Goal: Task Accomplishment & Management: Manage account settings

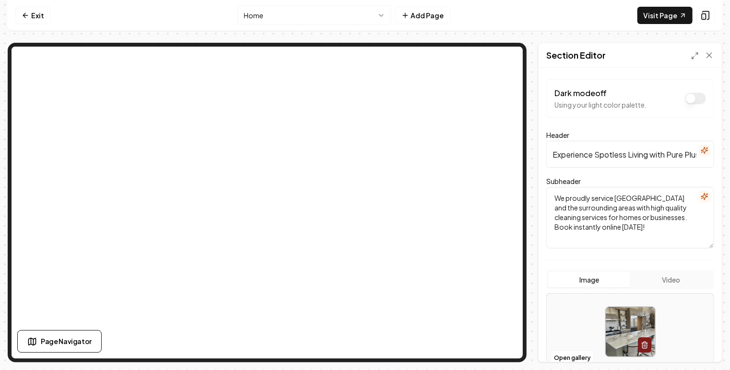
click at [702, 151] on icon "button" at bounding box center [705, 150] width 6 height 6
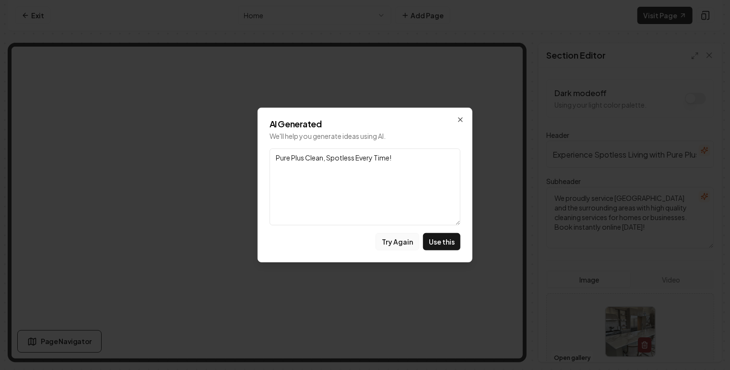
click at [407, 242] on button "Try Again" at bounding box center [398, 241] width 44 height 17
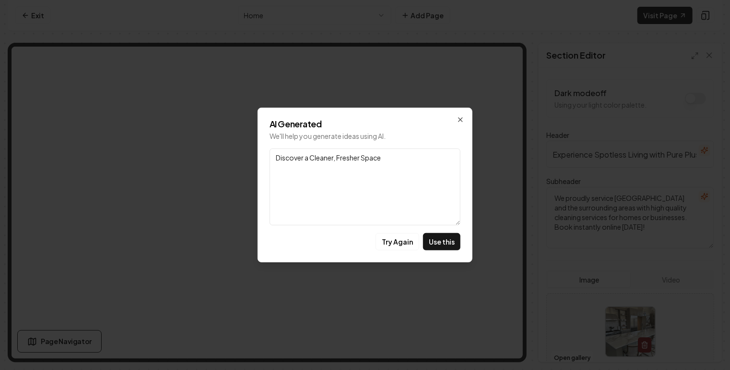
click at [407, 242] on button "Try Again" at bounding box center [398, 241] width 44 height 17
click at [461, 120] on icon "button" at bounding box center [461, 120] width 8 height 8
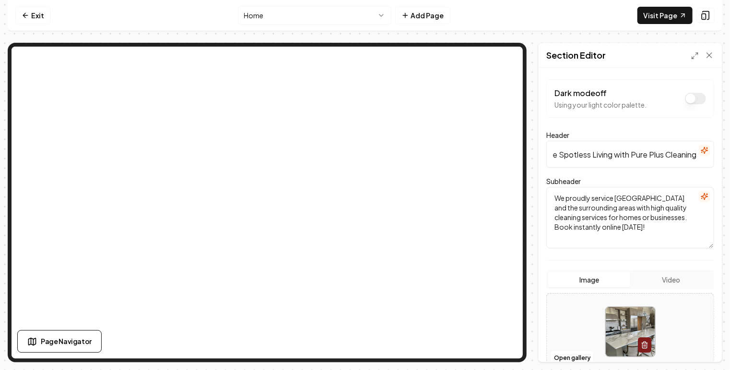
scroll to position [0, 44]
drag, startPoint x: 554, startPoint y: 154, endPoint x: 700, endPoint y: 158, distance: 146.0
click at [700, 158] on input "Experience Spotless Living with Pure Plus Cleaning" at bounding box center [631, 154] width 168 height 27
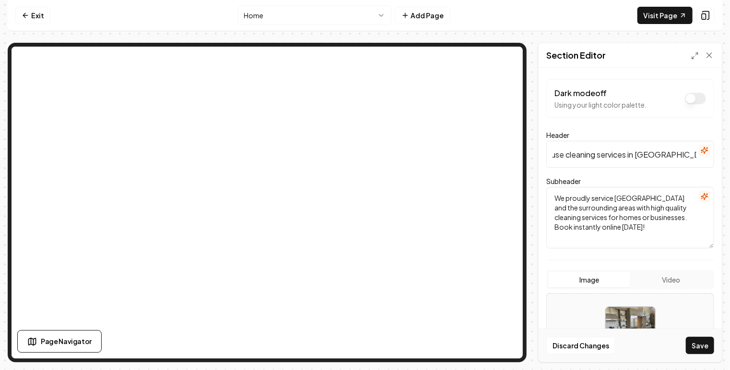
scroll to position [0, 0]
click at [640, 179] on div "Subheader We proudly service [GEOGRAPHIC_DATA] and the surrounding areas with h…" at bounding box center [631, 211] width 168 height 73
click at [559, 152] on input "best house cleaning services in [GEOGRAPHIC_DATA], [GEOGRAPHIC_DATA]" at bounding box center [631, 154] width 168 height 27
click at [576, 154] on input "Best house cleaning services in [GEOGRAPHIC_DATA], [GEOGRAPHIC_DATA]" at bounding box center [631, 154] width 168 height 27
click at [601, 154] on input "Best House cleaning services in [GEOGRAPHIC_DATA], [GEOGRAPHIC_DATA]" at bounding box center [631, 154] width 168 height 27
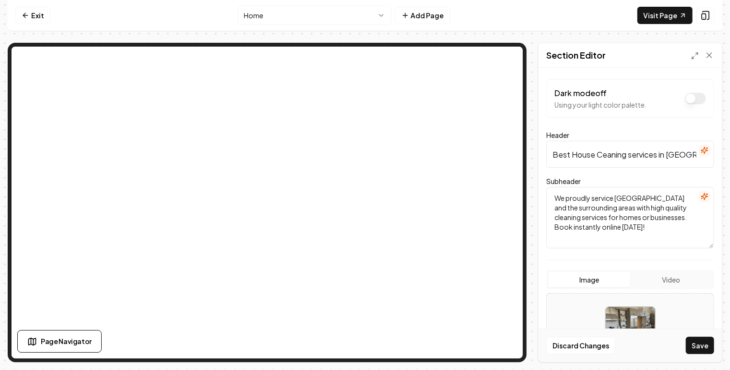
click at [601, 154] on input "Best House Ceaning services in [GEOGRAPHIC_DATA], [GEOGRAPHIC_DATA]" at bounding box center [631, 154] width 168 height 27
click at [632, 152] on input "Best House Cleaning services in [GEOGRAPHIC_DATA], [GEOGRAPHIC_DATA]" at bounding box center [631, 154] width 168 height 27
click at [664, 153] on input "Best House Cleaning Services in [GEOGRAPHIC_DATA], [GEOGRAPHIC_DATA]" at bounding box center [631, 154] width 168 height 27
click at [702, 152] on button "button" at bounding box center [705, 150] width 12 height 12
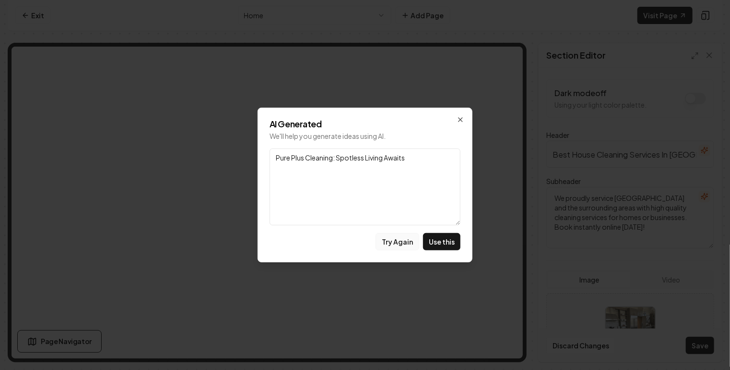
click at [407, 241] on button "Try Again" at bounding box center [398, 241] width 44 height 17
click at [462, 122] on icon "button" at bounding box center [461, 120] width 8 height 8
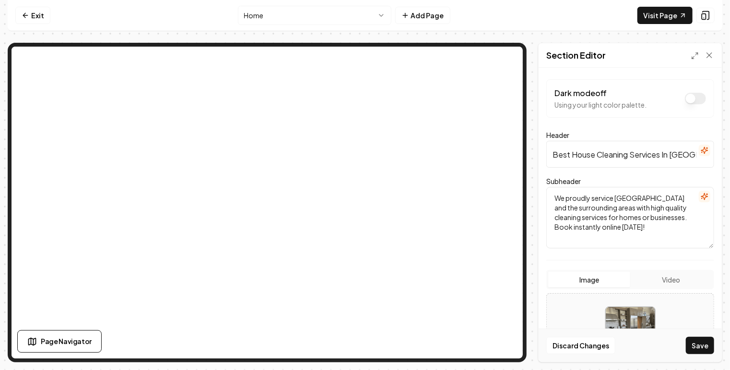
click at [573, 154] on input "Best House Cleaning Services In [GEOGRAPHIC_DATA], [GEOGRAPHIC_DATA]" at bounding box center [631, 154] width 168 height 27
drag, startPoint x: 550, startPoint y: 150, endPoint x: 695, endPoint y: 159, distance: 144.7
click at [695, 159] on input "Professional House Cleaning Services In [GEOGRAPHIC_DATA], [GEOGRAPHIC_DATA]" at bounding box center [631, 154] width 168 height 27
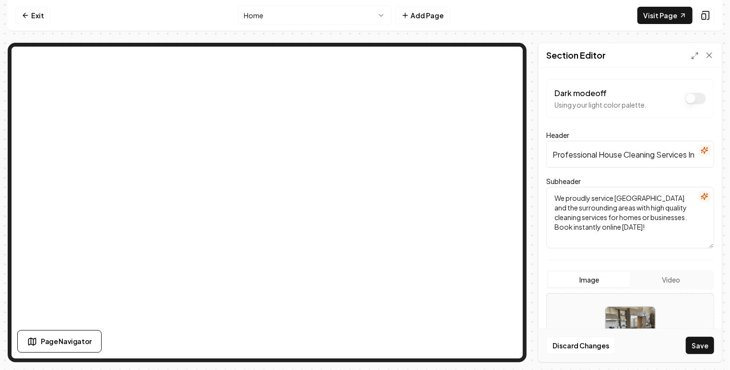
click at [601, 154] on input "Professional House Cleaning Services In [GEOGRAPHIC_DATA], [GEOGRAPHIC_DATA]" at bounding box center [631, 154] width 168 height 27
drag, startPoint x: 601, startPoint y: 154, endPoint x: 535, endPoint y: 154, distance: 66.2
click at [535, 154] on div "Page Settings Section Editor Dark mode off Using your light color palette. Head…" at bounding box center [365, 202] width 715 height 319
click at [689, 155] on input "House Cleaning Services In [GEOGRAPHIC_DATA], [GEOGRAPHIC_DATA]" at bounding box center [631, 154] width 168 height 27
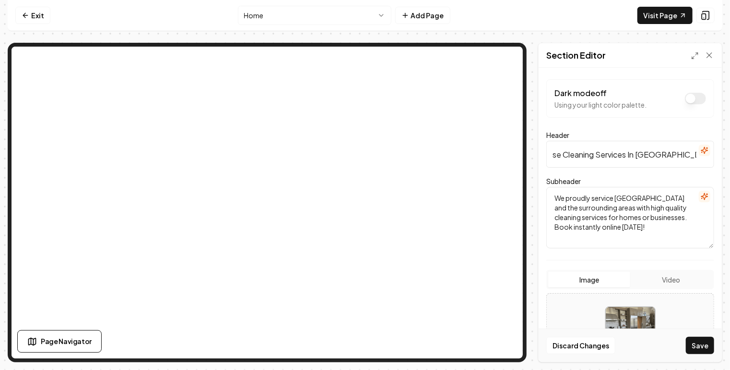
scroll to position [0, 0]
click at [688, 155] on input "House Cleaning Services In [GEOGRAPHIC_DATA], [GEOGRAPHIC_DATA]" at bounding box center [631, 154] width 168 height 27
drag, startPoint x: 688, startPoint y: 155, endPoint x: 703, endPoint y: 155, distance: 14.9
click at [703, 155] on div "Header House Cleaning Services In [GEOGRAPHIC_DATA], [GEOGRAPHIC_DATA]" at bounding box center [631, 148] width 168 height 38
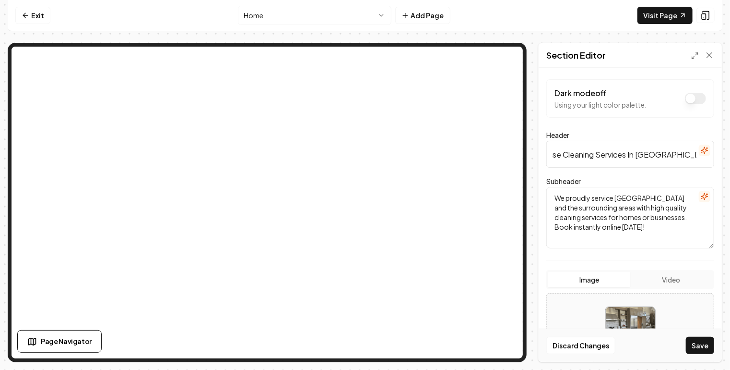
click at [691, 155] on input "House Cleaning Services In [GEOGRAPHIC_DATA], [GEOGRAPHIC_DATA]" at bounding box center [631, 154] width 168 height 27
click at [703, 345] on button "Save" at bounding box center [700, 344] width 28 height 17
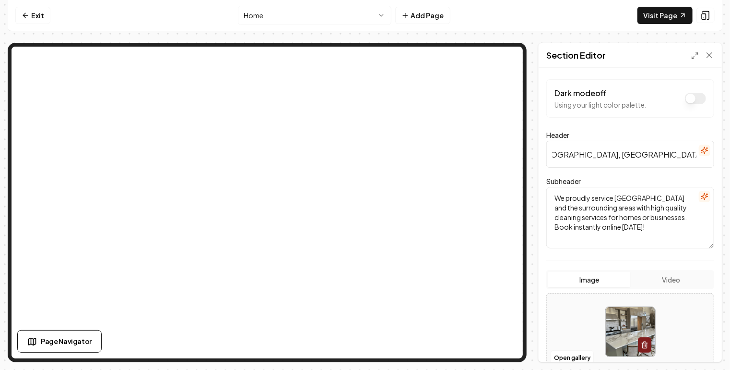
scroll to position [0, 147]
drag, startPoint x: 595, startPoint y: 154, endPoint x: 726, endPoint y: 156, distance: 131.5
click at [726, 156] on div "Computer Required This feature is only available on a computer. Please switch t…" at bounding box center [365, 185] width 730 height 370
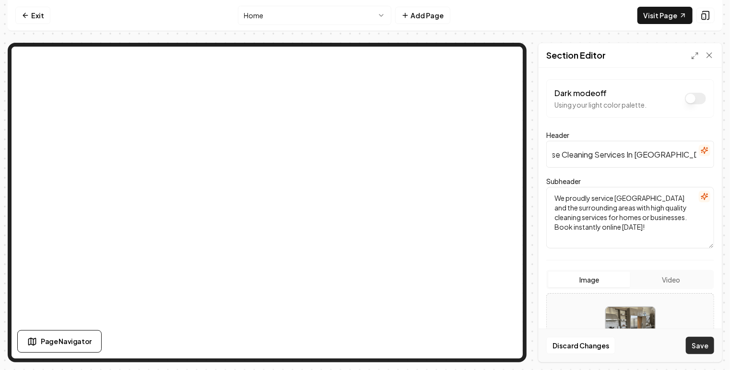
scroll to position [0, 0]
click at [702, 348] on button "Save" at bounding box center [700, 344] width 28 height 17
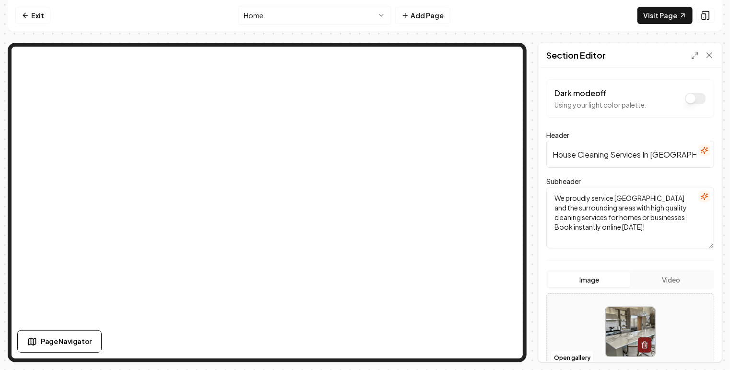
click at [552, 154] on input "House Cleaning Services In [GEOGRAPHIC_DATA], [GEOGRAPHIC_DATA]" at bounding box center [631, 154] width 168 height 27
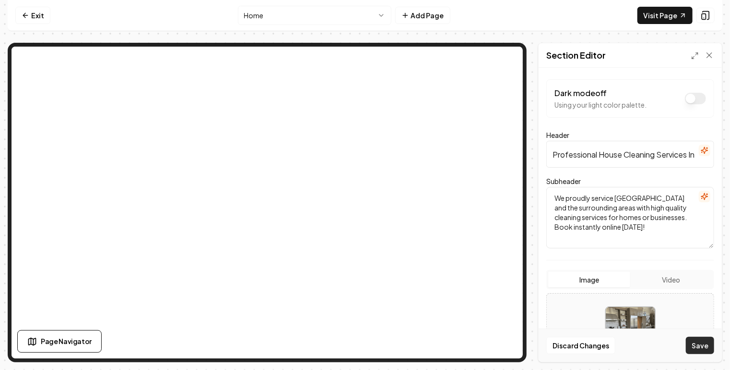
click at [699, 344] on button "Save" at bounding box center [700, 344] width 28 height 17
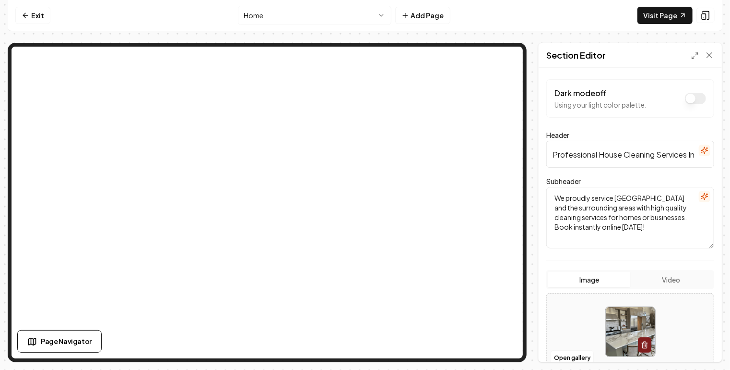
click at [597, 154] on input "Professional House Cleaning Services In [GEOGRAPHIC_DATA], [GEOGRAPHIC_DATA]" at bounding box center [631, 154] width 168 height 27
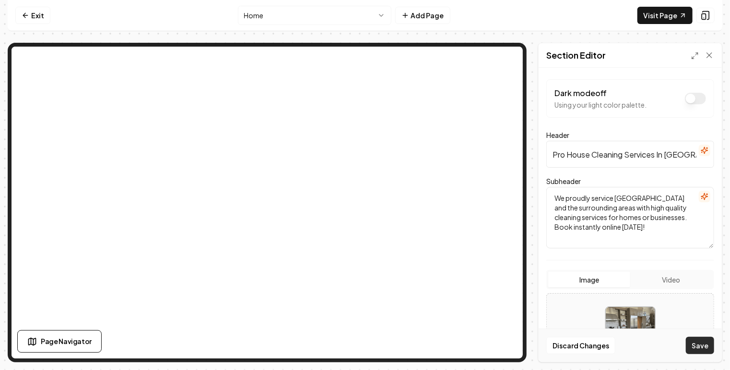
click at [696, 343] on button "Save" at bounding box center [700, 344] width 28 height 17
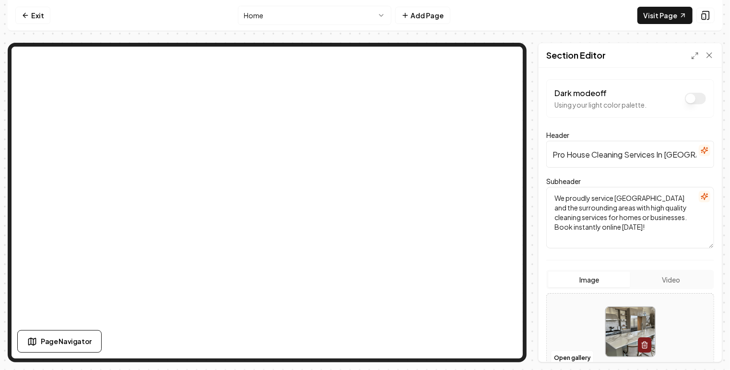
click at [701, 151] on icon "button" at bounding box center [705, 150] width 8 height 8
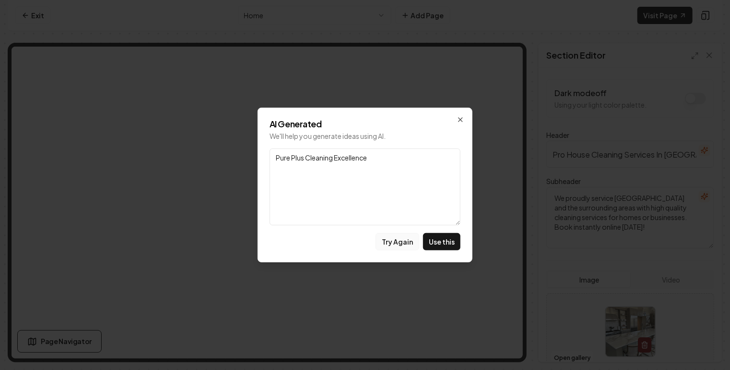
click at [406, 245] on button "Try Again" at bounding box center [398, 241] width 44 height 17
click at [462, 118] on icon "button" at bounding box center [461, 120] width 8 height 8
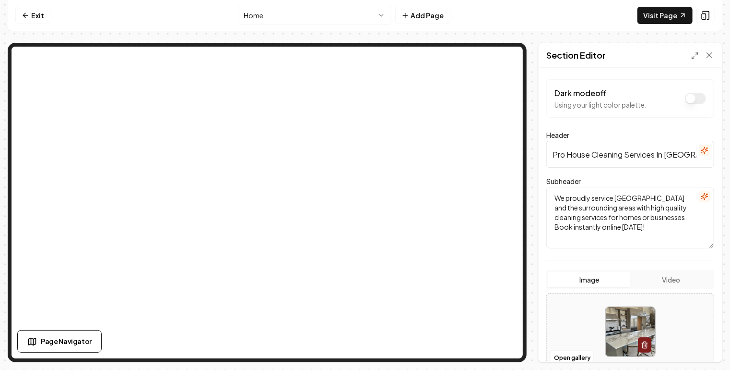
drag, startPoint x: 567, startPoint y: 151, endPoint x: 533, endPoint y: 155, distance: 33.8
click at [533, 155] on div "Page Settings Section Editor Dark mode off Using your light color palette. Head…" at bounding box center [365, 202] width 715 height 319
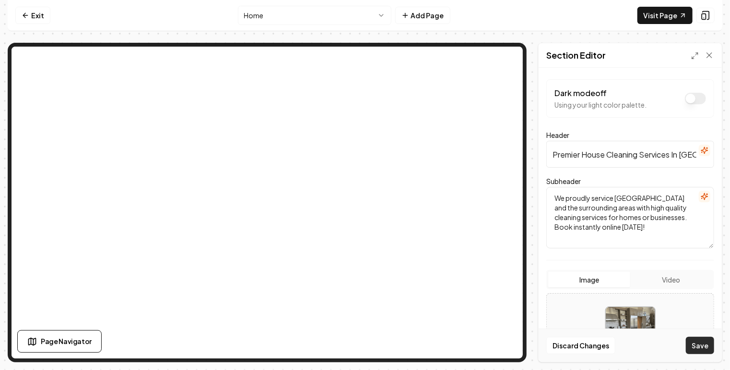
type input "Premier House Cleaning Services In [GEOGRAPHIC_DATA], [GEOGRAPHIC_DATA]"
click at [703, 346] on button "Save" at bounding box center [700, 344] width 28 height 17
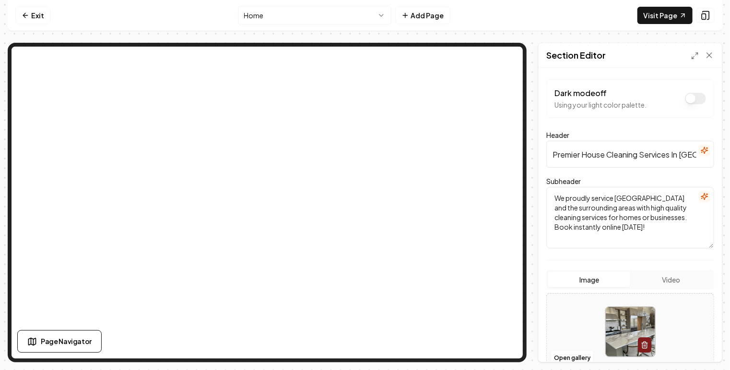
drag, startPoint x: 657, startPoint y: 231, endPoint x: 551, endPoint y: 193, distance: 112.9
click at [551, 193] on textarea "We proudly service [GEOGRAPHIC_DATA] and the surrounding areas with high qualit…" at bounding box center [631, 217] width 168 height 61
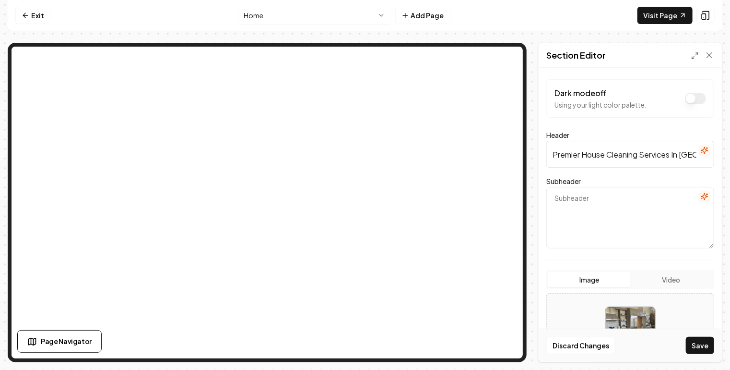
drag, startPoint x: 583, startPoint y: 151, endPoint x: 523, endPoint y: 155, distance: 59.6
click at [523, 155] on div "Page Settings Section Editor Dark mode off Using your light color palette. Head…" at bounding box center [365, 202] width 715 height 319
type input "Expert House Cleaning Services In [GEOGRAPHIC_DATA], [GEOGRAPHIC_DATA]"
click at [589, 217] on textarea "Subheader" at bounding box center [631, 217] width 168 height 61
paste textarea "“Pure Plus Cleaning delivers professional, reliable house cleaning to [GEOGRAPH…"
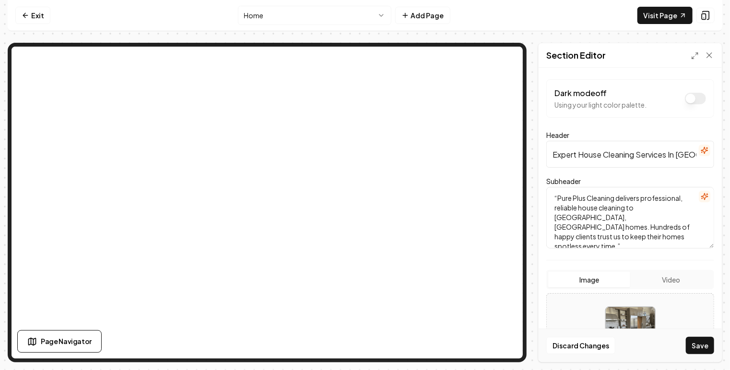
click at [559, 198] on textarea "“Pure Plus Cleaning delivers professional, reliable house cleaning to [GEOGRAPH…" at bounding box center [631, 217] width 168 height 61
click at [688, 225] on textarea "Pure Plus Cleaning delivers professional, reliable house cleaning to [GEOGRAPHI…" at bounding box center [631, 217] width 168 height 61
type textarea "Pure Plus Cleaning delivers professional, reliable house cleaning to [GEOGRAPHI…"
click at [699, 349] on button "Save" at bounding box center [700, 344] width 28 height 17
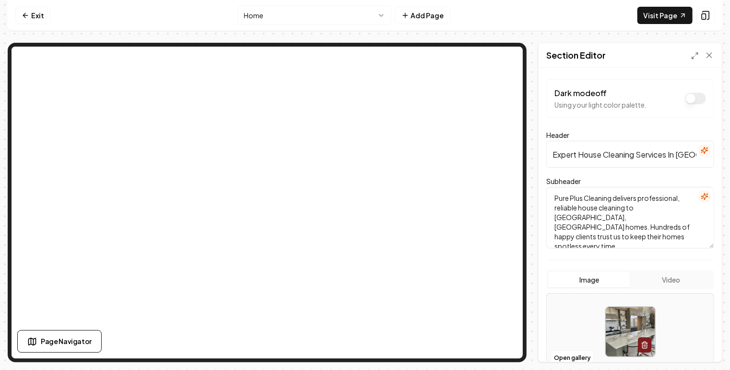
click at [691, 100] on button "Dark mode off" at bounding box center [695, 99] width 21 height 12
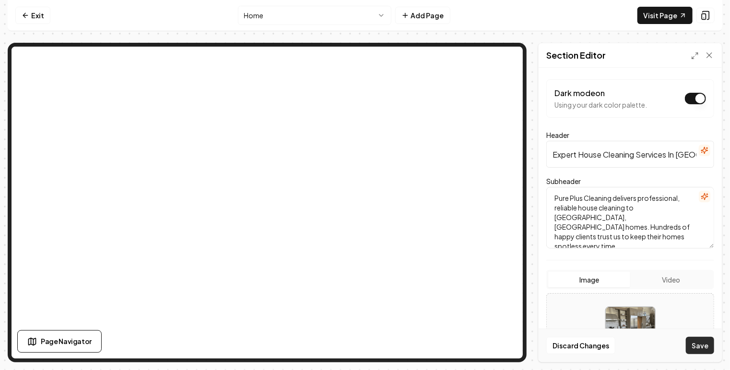
click at [703, 346] on button "Save" at bounding box center [700, 344] width 28 height 17
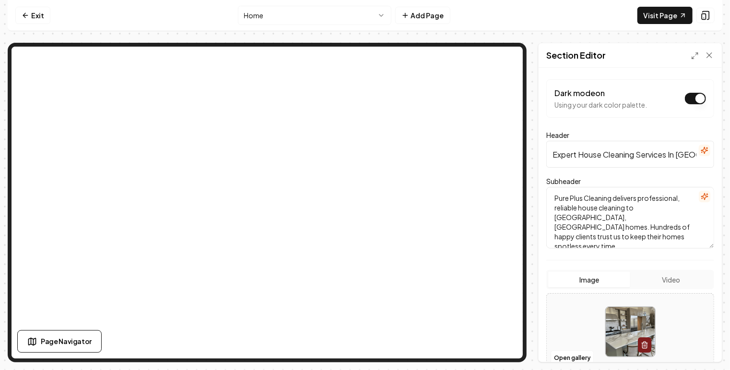
click at [690, 100] on button "Dark mode on" at bounding box center [695, 99] width 21 height 12
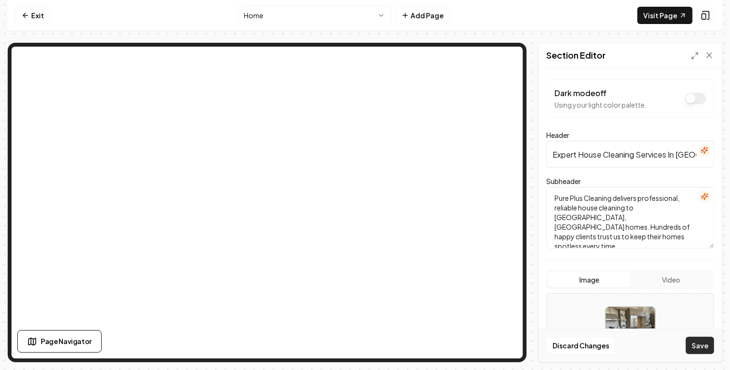
click at [702, 348] on button "Save" at bounding box center [700, 344] width 28 height 17
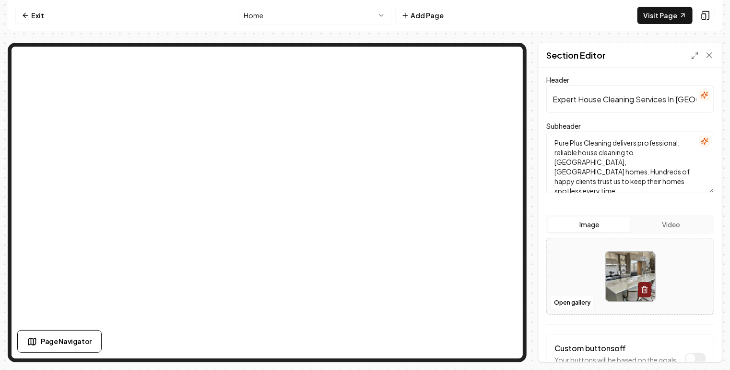
scroll to position [61, 0]
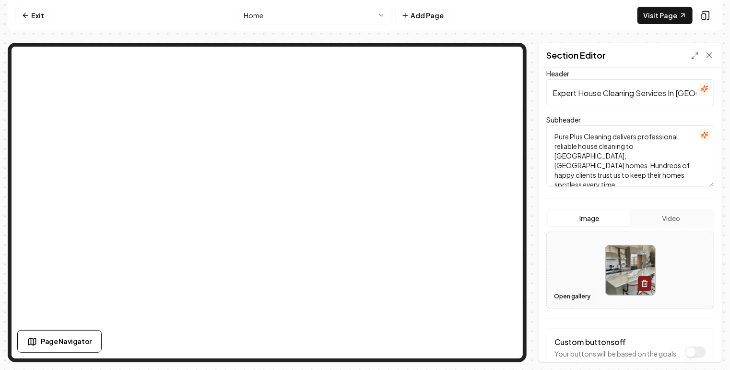
click at [579, 296] on button "Open gallery" at bounding box center [572, 295] width 43 height 15
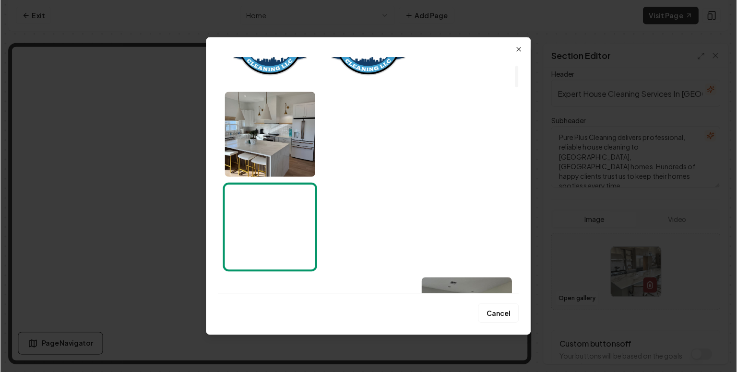
scroll to position [88, 0]
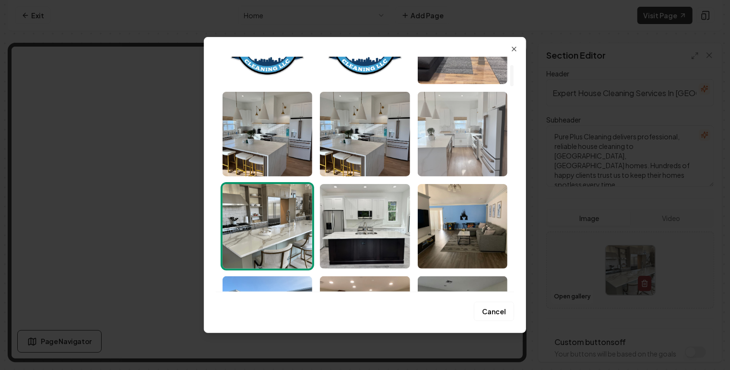
click at [465, 141] on img "Select image image_6785be08432c4764165dfa1f.jpeg" at bounding box center [463, 134] width 90 height 84
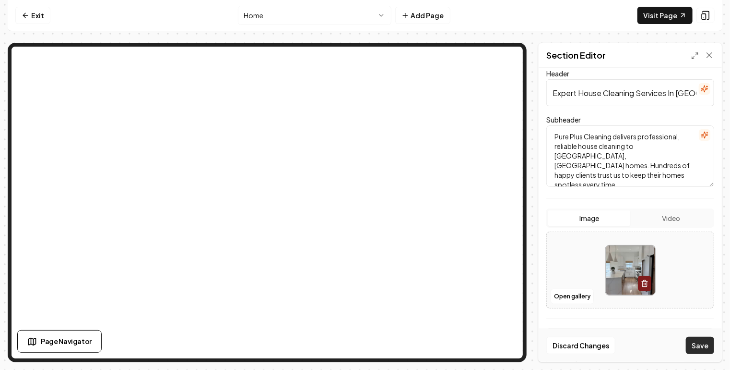
click at [702, 345] on button "Save" at bounding box center [700, 344] width 28 height 17
drag, startPoint x: 578, startPoint y: 92, endPoint x: 545, endPoint y: 91, distance: 32.6
click at [545, 91] on div "Dark mode off Using your light color palette. Header Expert House Cleaning Serv…" at bounding box center [630, 215] width 183 height 294
type input "House Cleaning Services In [GEOGRAPHIC_DATA], [GEOGRAPHIC_DATA]"
click at [704, 346] on button "Save" at bounding box center [700, 344] width 28 height 17
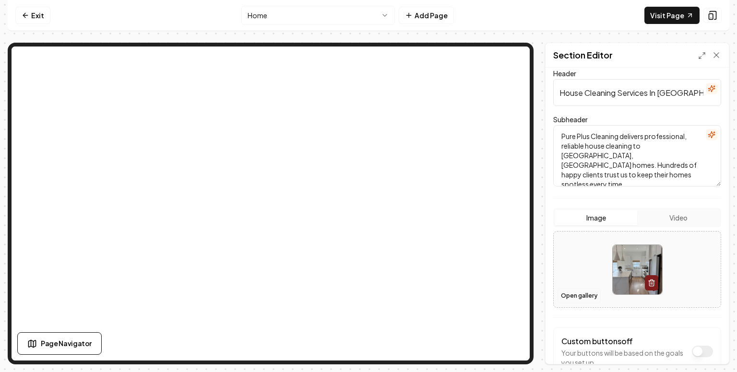
click at [584, 293] on button "Open gallery" at bounding box center [579, 295] width 43 height 15
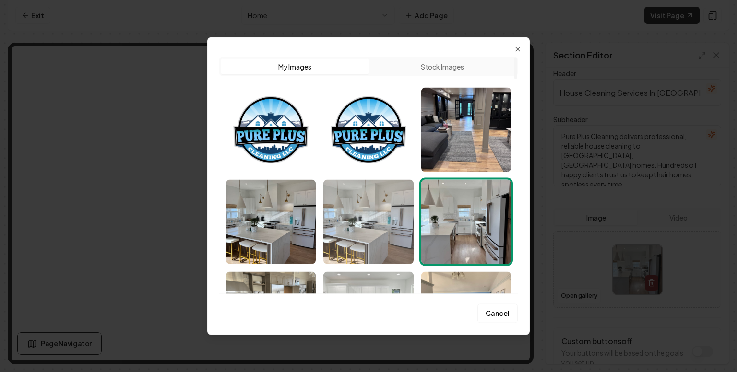
click at [365, 220] on img "Select image image_6785be7c432c47641660e452.jpeg" at bounding box center [368, 222] width 90 height 84
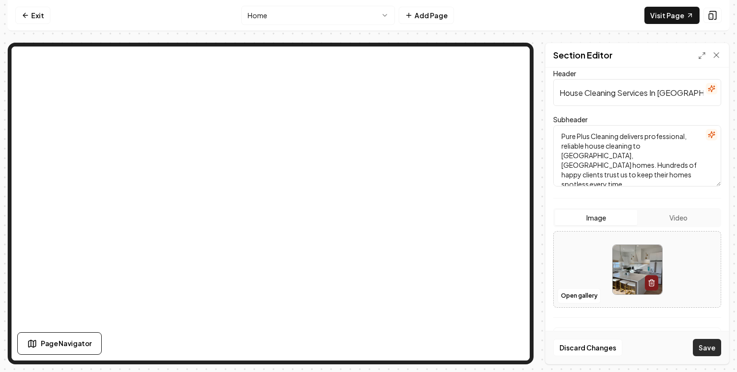
click at [712, 348] on button "Save" at bounding box center [707, 347] width 28 height 17
click at [572, 297] on button "Open gallery" at bounding box center [579, 295] width 43 height 15
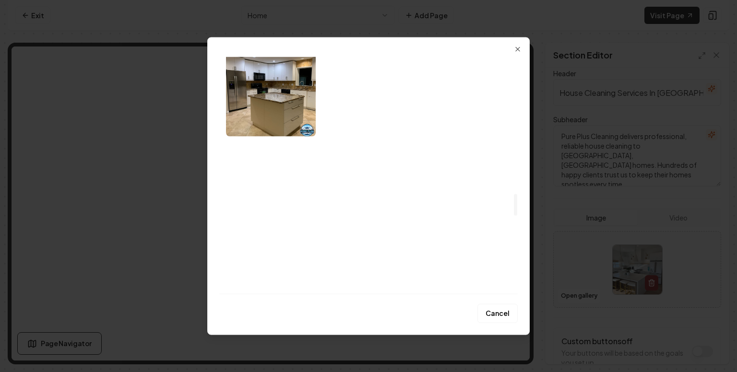
scroll to position [1511, 0]
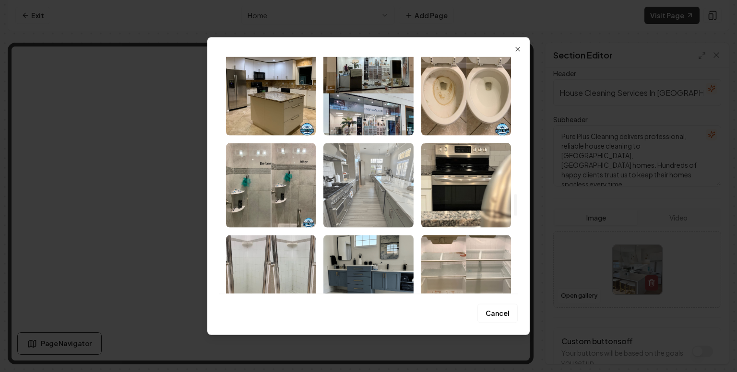
click at [375, 197] on img "Select image image_6717f340e375273f60bb0279.webp" at bounding box center [368, 185] width 90 height 84
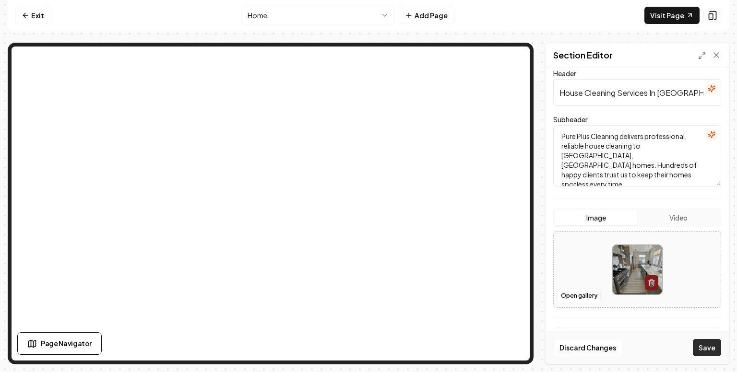
click at [706, 351] on button "Save" at bounding box center [707, 347] width 28 height 17
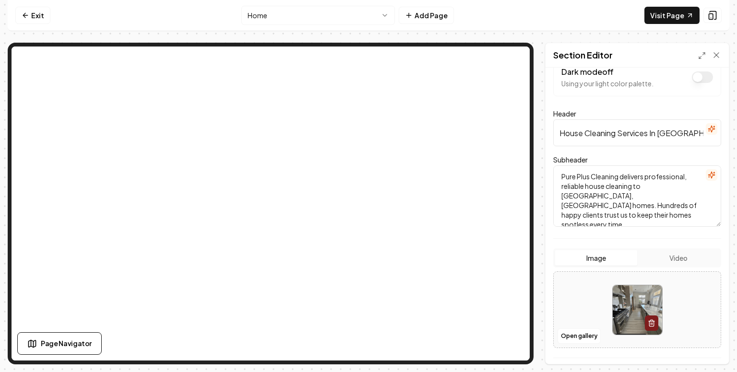
scroll to position [0, 0]
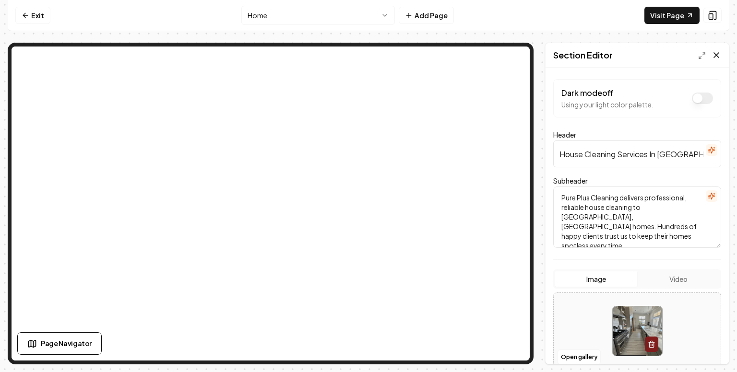
click at [717, 55] on icon at bounding box center [717, 55] width 10 height 10
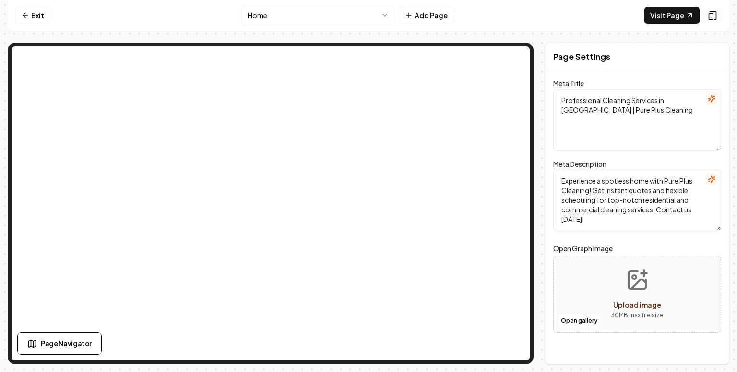
drag, startPoint x: 636, startPoint y: 116, endPoint x: 551, endPoint y: 96, distance: 87.8
click at [551, 96] on div "Page Settings Meta Title Professional Cleaning Services in [GEOGRAPHIC_DATA] | …" at bounding box center [637, 204] width 184 height 322
paste textarea "House Cleaning Services in [GEOGRAPHIC_DATA], [GEOGRAPHIC_DATA]"
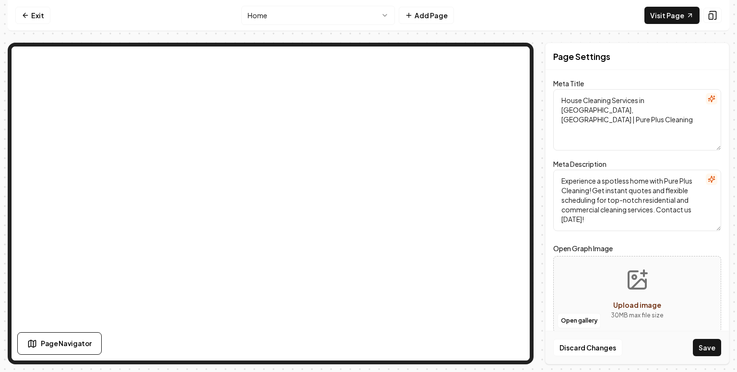
type textarea "House Cleaning Services in [GEOGRAPHIC_DATA], [GEOGRAPHIC_DATA] | Pure Plus Cle…"
drag, startPoint x: 595, startPoint y: 220, endPoint x: 553, endPoint y: 173, distance: 62.6
click at [553, 173] on textarea "Experience a spotless home with Pure Plus Cleaning! Get instant quotes and flex…" at bounding box center [637, 200] width 168 height 61
paste textarea "Pure Plus Cleaning provides trusted house cleaning in [GEOGRAPHIC_DATA], [GEOGR…"
type textarea "Pure Plus Cleaning provides trusted house cleaning in [GEOGRAPHIC_DATA], [GEOGR…"
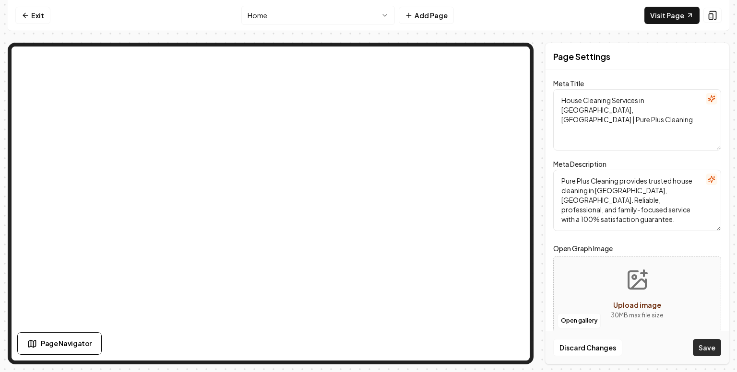
click at [711, 350] on button "Save" at bounding box center [707, 347] width 28 height 17
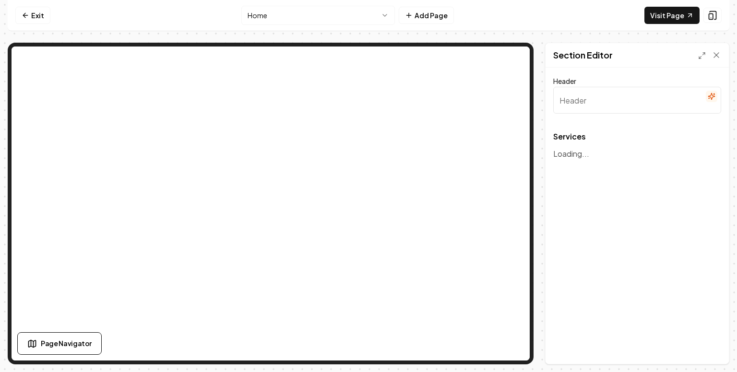
type input "Our Premier Cleaning Services"
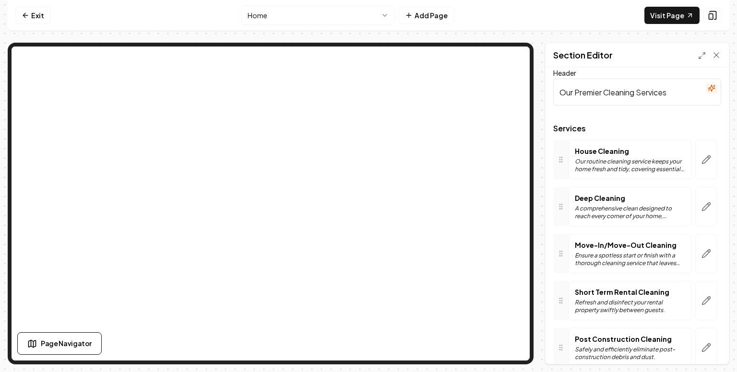
scroll to position [7, 0]
click at [704, 160] on button "button" at bounding box center [706, 160] width 22 height 39
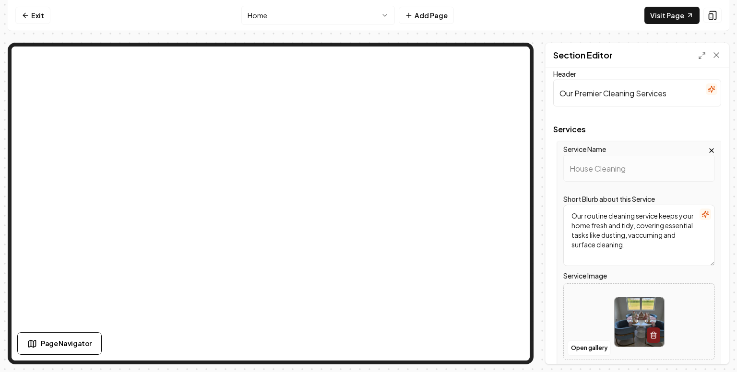
click at [700, 218] on button "button" at bounding box center [706, 215] width 12 height 12
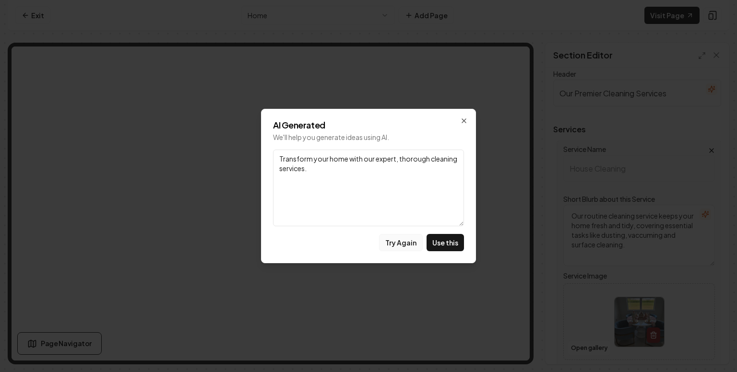
click at [401, 241] on button "Try Again" at bounding box center [401, 242] width 44 height 17
click at [465, 121] on icon "button" at bounding box center [464, 121] width 8 height 8
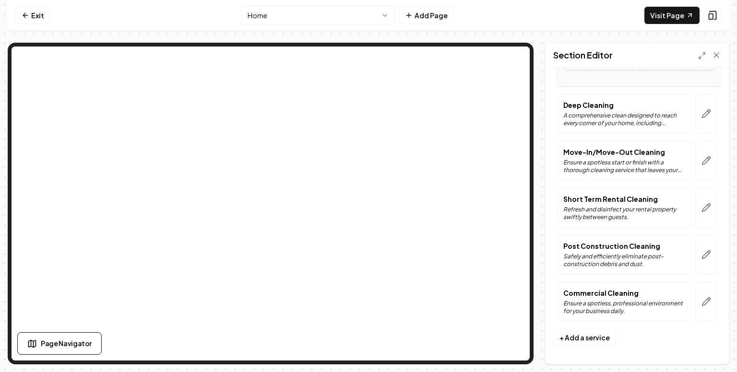
scroll to position [0, 0]
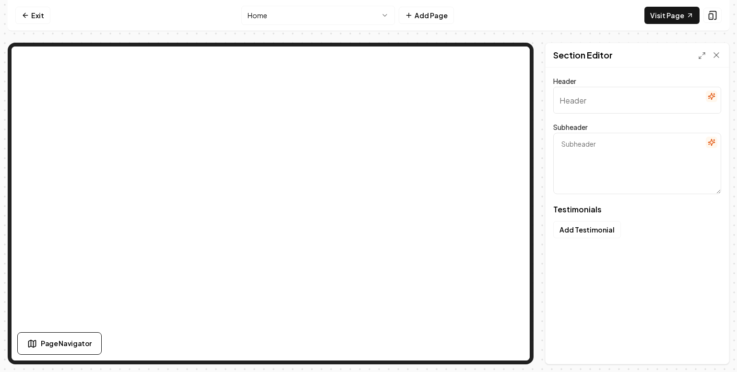
type input "Our clients love us"
type textarea "Here's some of what they had to say"
